Goal: Task Accomplishment & Management: Manage account settings

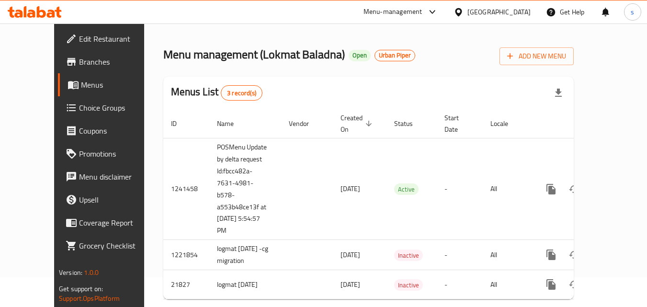
scroll to position [38, 0]
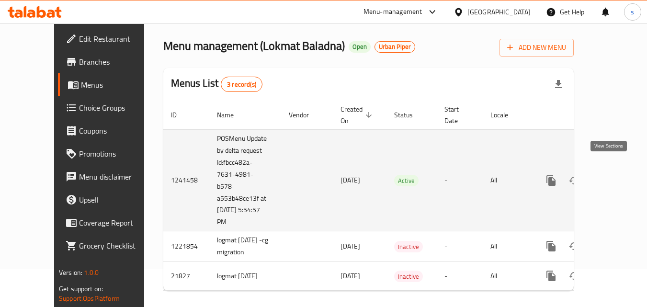
click at [614, 175] on icon "enhanced table" at bounding box center [619, 180] width 11 height 11
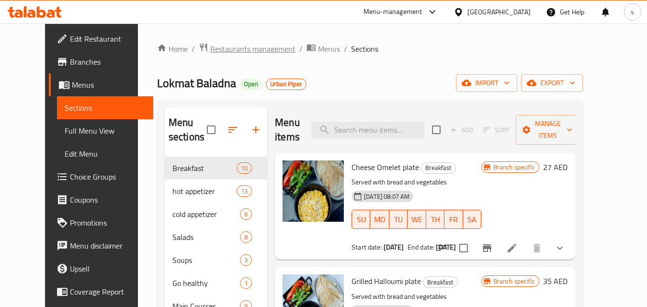
click at [219, 49] on span "Restaurants management" at bounding box center [252, 48] width 85 height 11
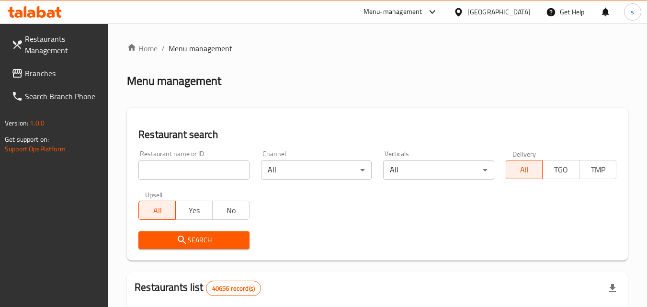
click at [198, 171] on input "search" at bounding box center [193, 169] width 111 height 19
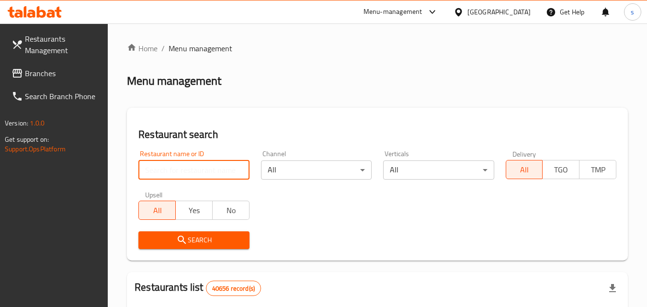
paste input "6965"
type input "6965"
click button "Search" at bounding box center [193, 240] width 111 height 18
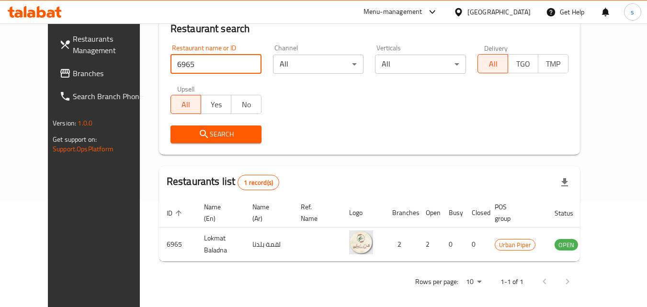
scroll to position [112, 0]
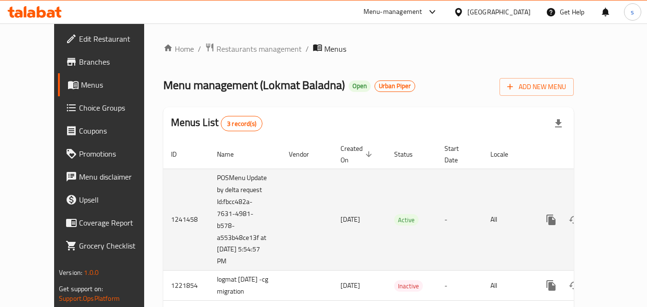
scroll to position [38, 0]
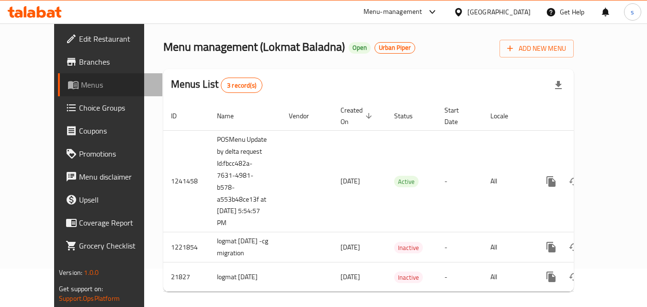
click at [81, 85] on span "Menus" at bounding box center [118, 84] width 74 height 11
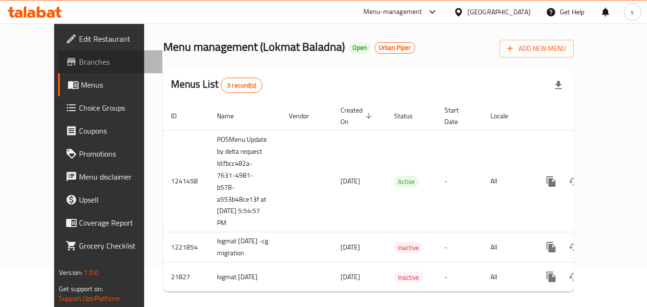
click at [79, 62] on span "Branches" at bounding box center [117, 61] width 76 height 11
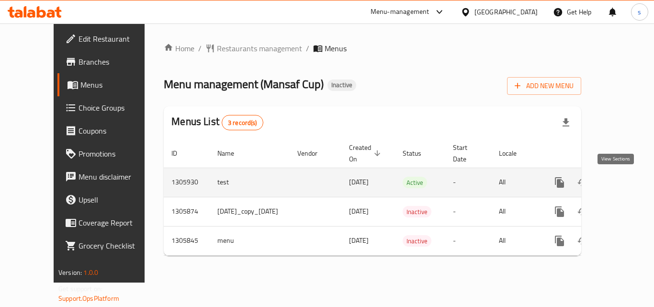
click at [623, 184] on icon "enhanced table" at bounding box center [628, 182] width 11 height 11
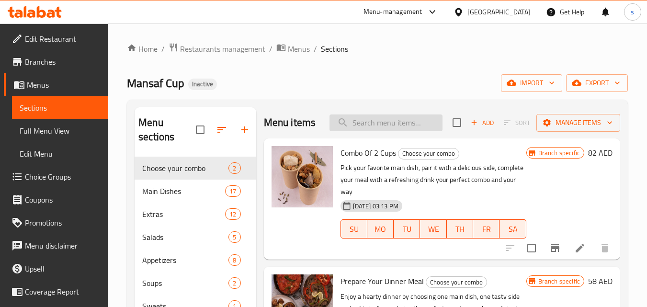
click at [370, 128] on input "search" at bounding box center [386, 122] width 113 height 17
paste input "Prepare Your Dinner Meal"
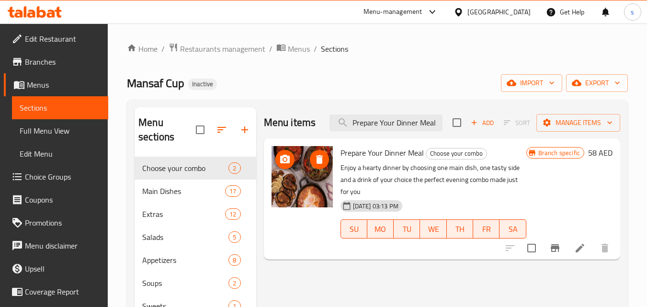
type input "Prepare Your Dinner Meal"
click at [323, 174] on img at bounding box center [302, 176] width 61 height 61
click at [285, 162] on icon "upload picture" at bounding box center [285, 159] width 10 height 9
click at [308, 180] on img at bounding box center [302, 176] width 61 height 61
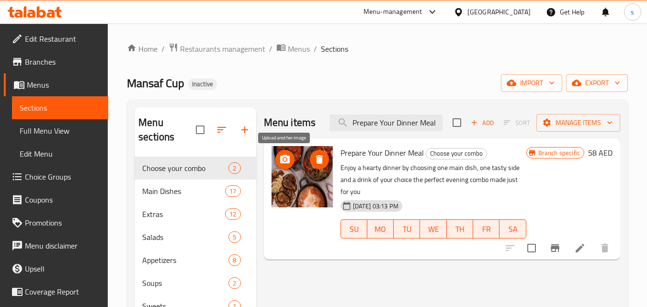
click at [285, 165] on icon "upload picture" at bounding box center [284, 159] width 11 height 11
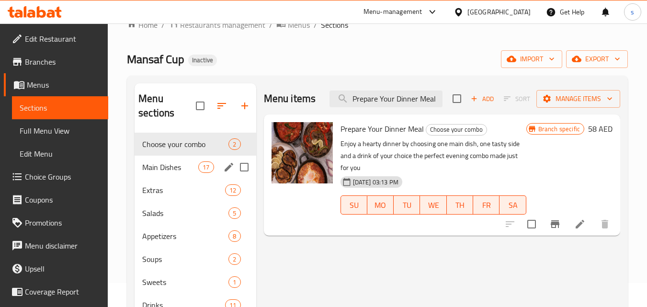
scroll to position [48, 0]
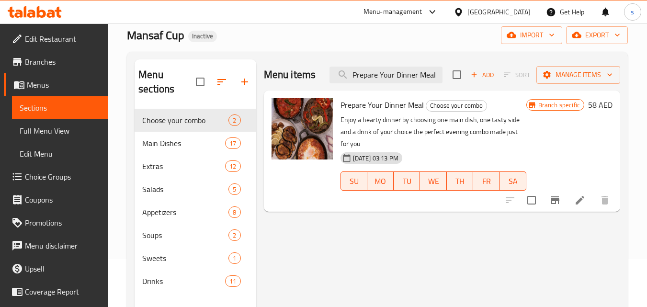
click at [514, 201] on div at bounding box center [558, 200] width 118 height 23
click at [576, 203] on icon at bounding box center [580, 200] width 9 height 9
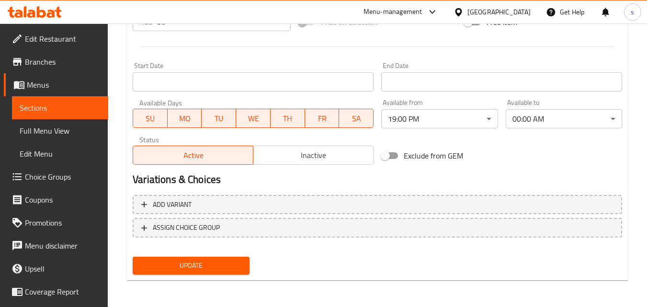
scroll to position [384, 0]
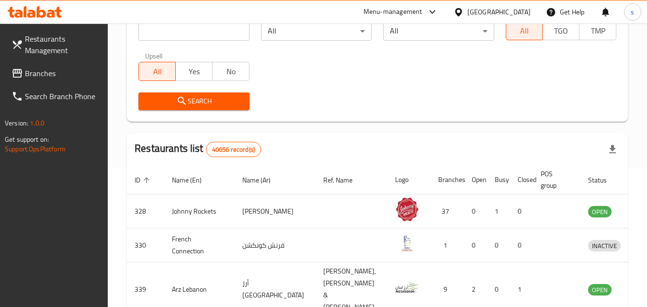
scroll to position [96, 0]
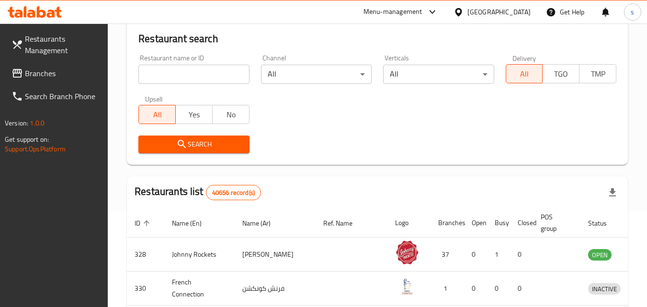
click at [44, 73] on span "Branches" at bounding box center [63, 73] width 76 height 11
